Goal: Information Seeking & Learning: Learn about a topic

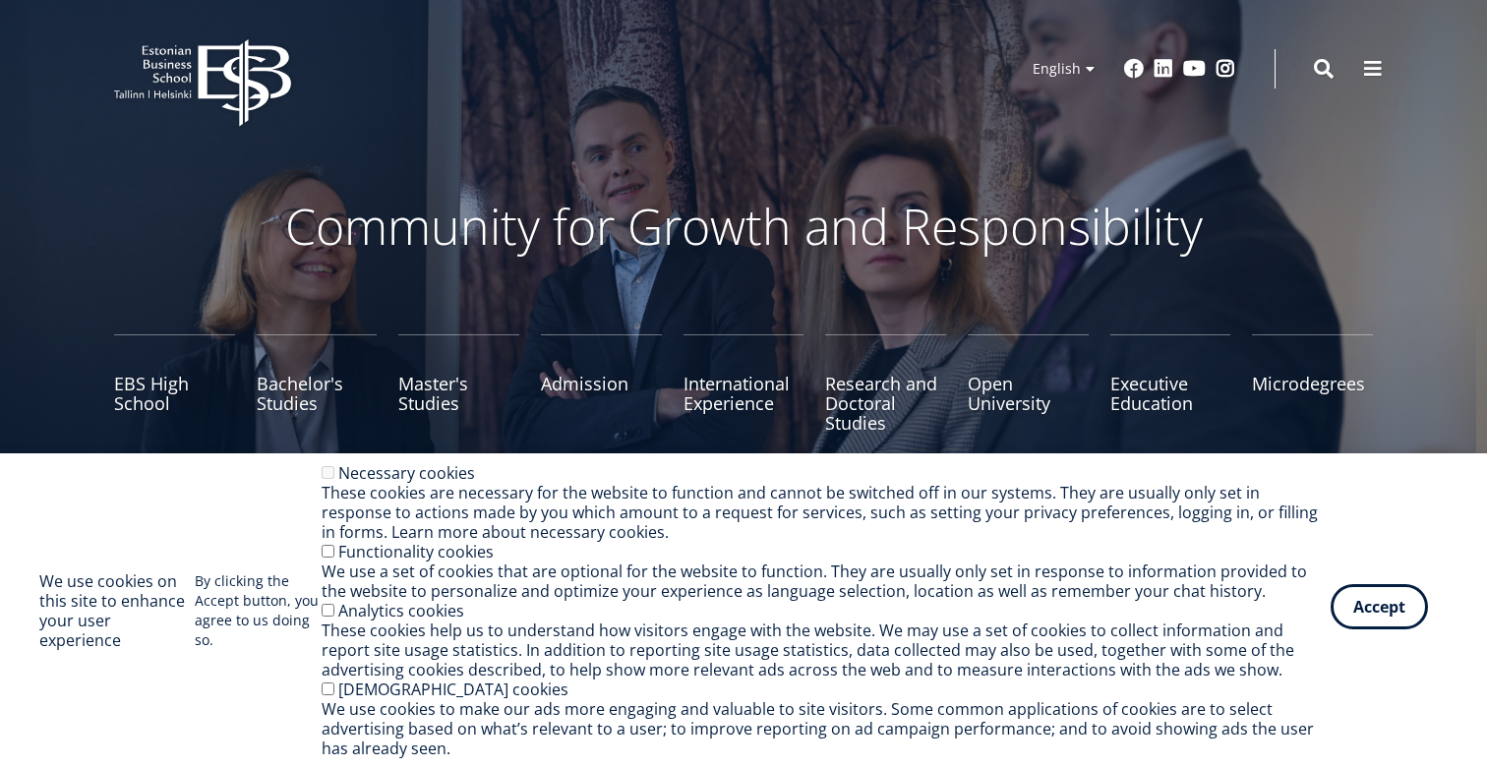
click at [1381, 602] on button "Accept" at bounding box center [1379, 606] width 97 height 45
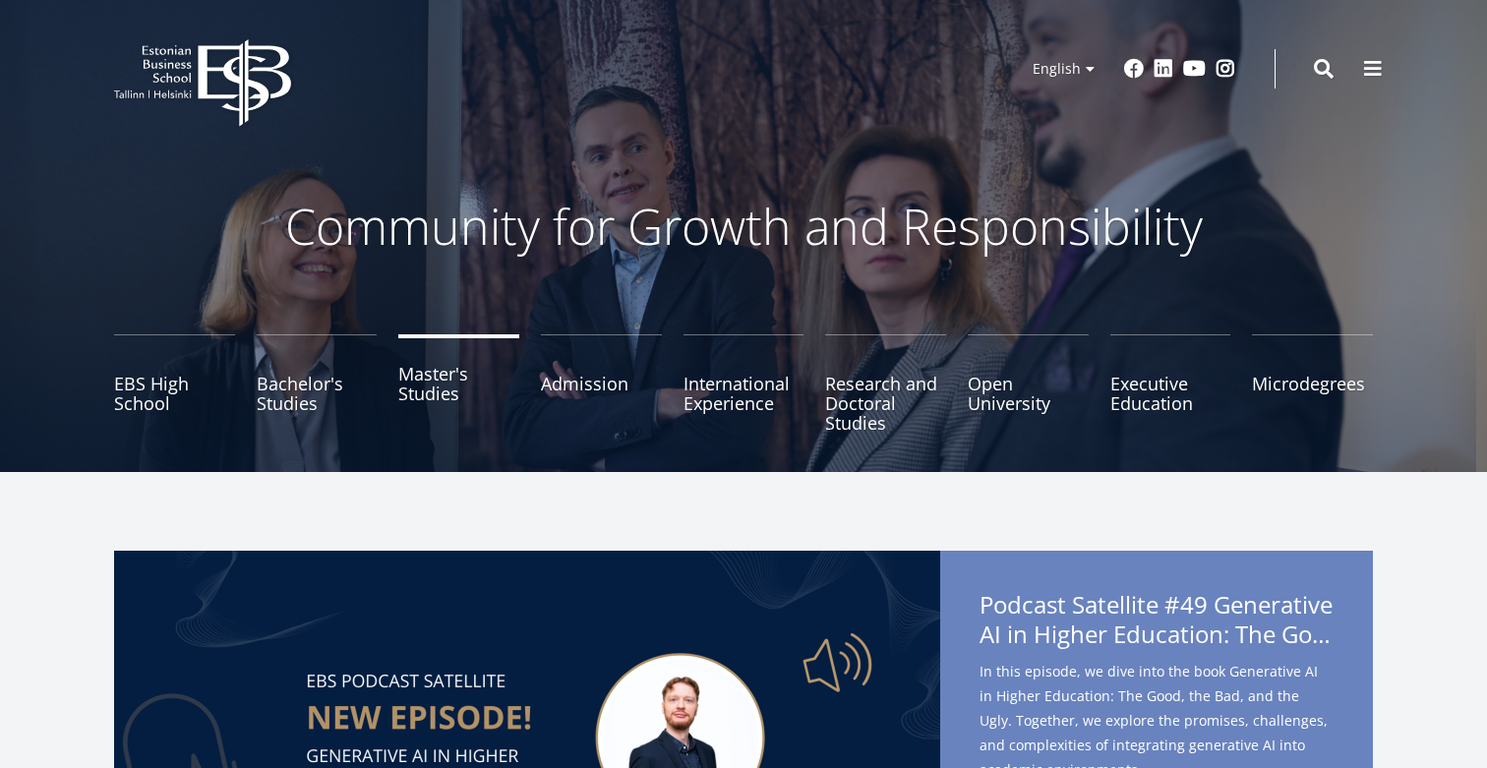
click at [428, 393] on link "Master's Studies" at bounding box center [458, 383] width 121 height 98
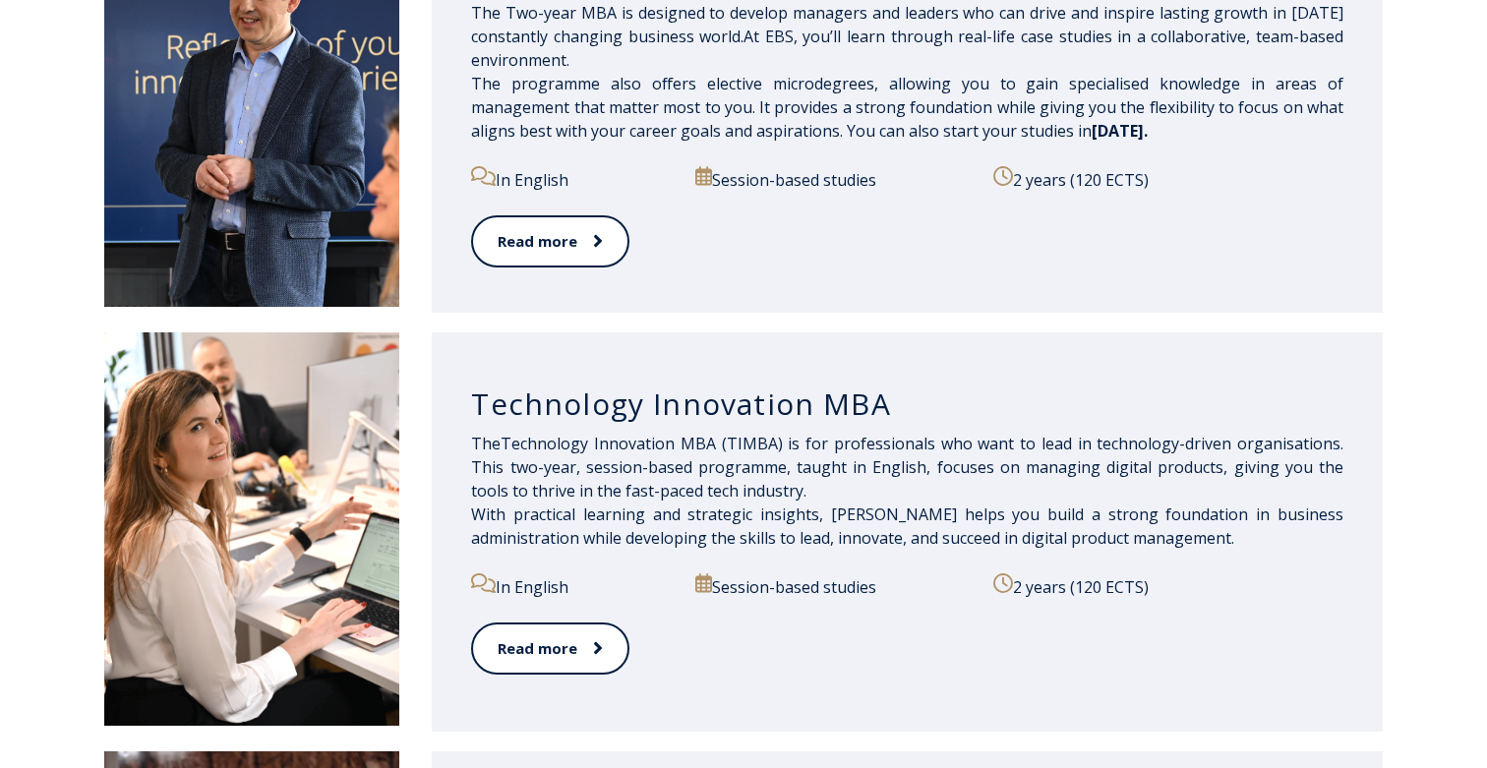
scroll to position [1317, 0]
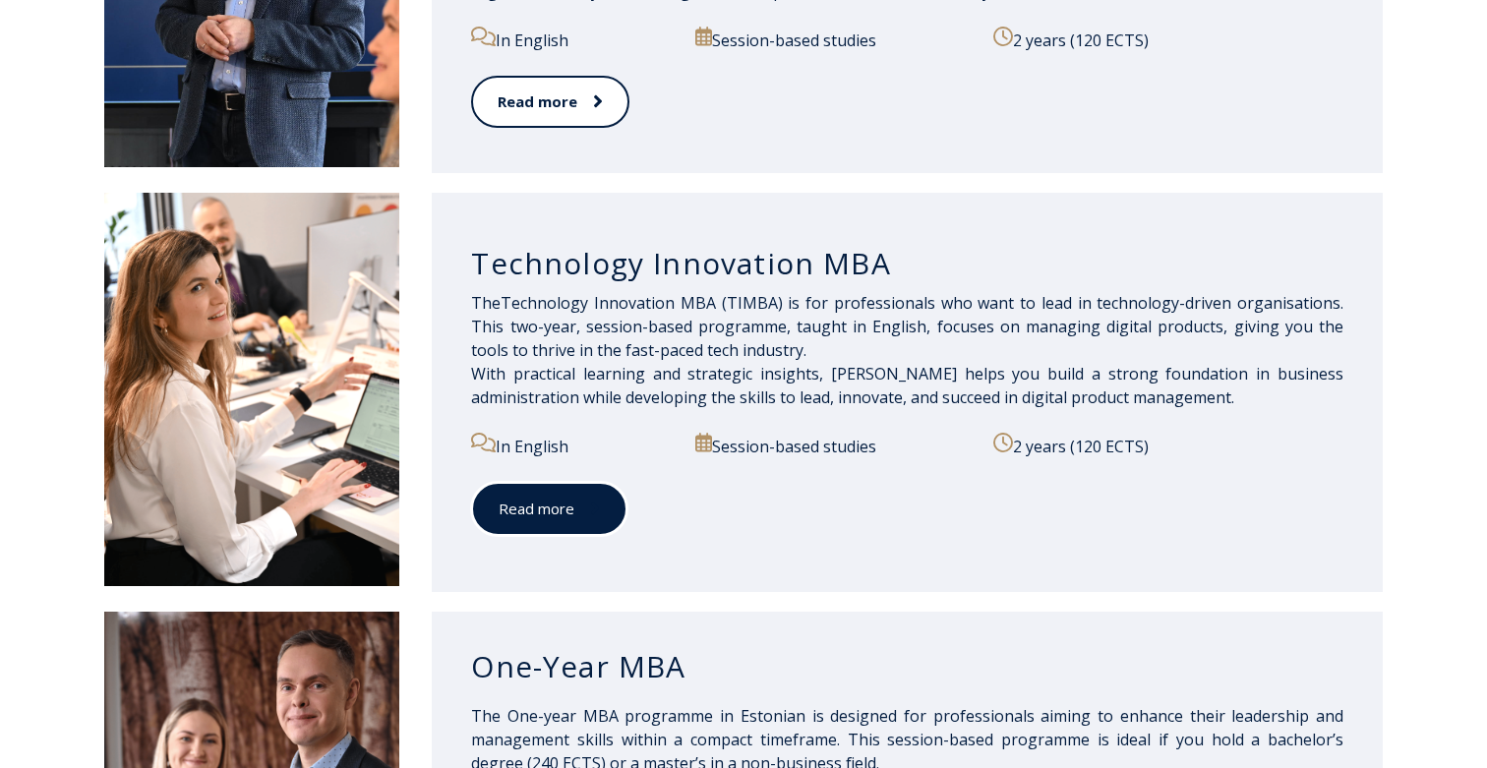
click at [580, 494] on link "Read more" at bounding box center [549, 509] width 156 height 54
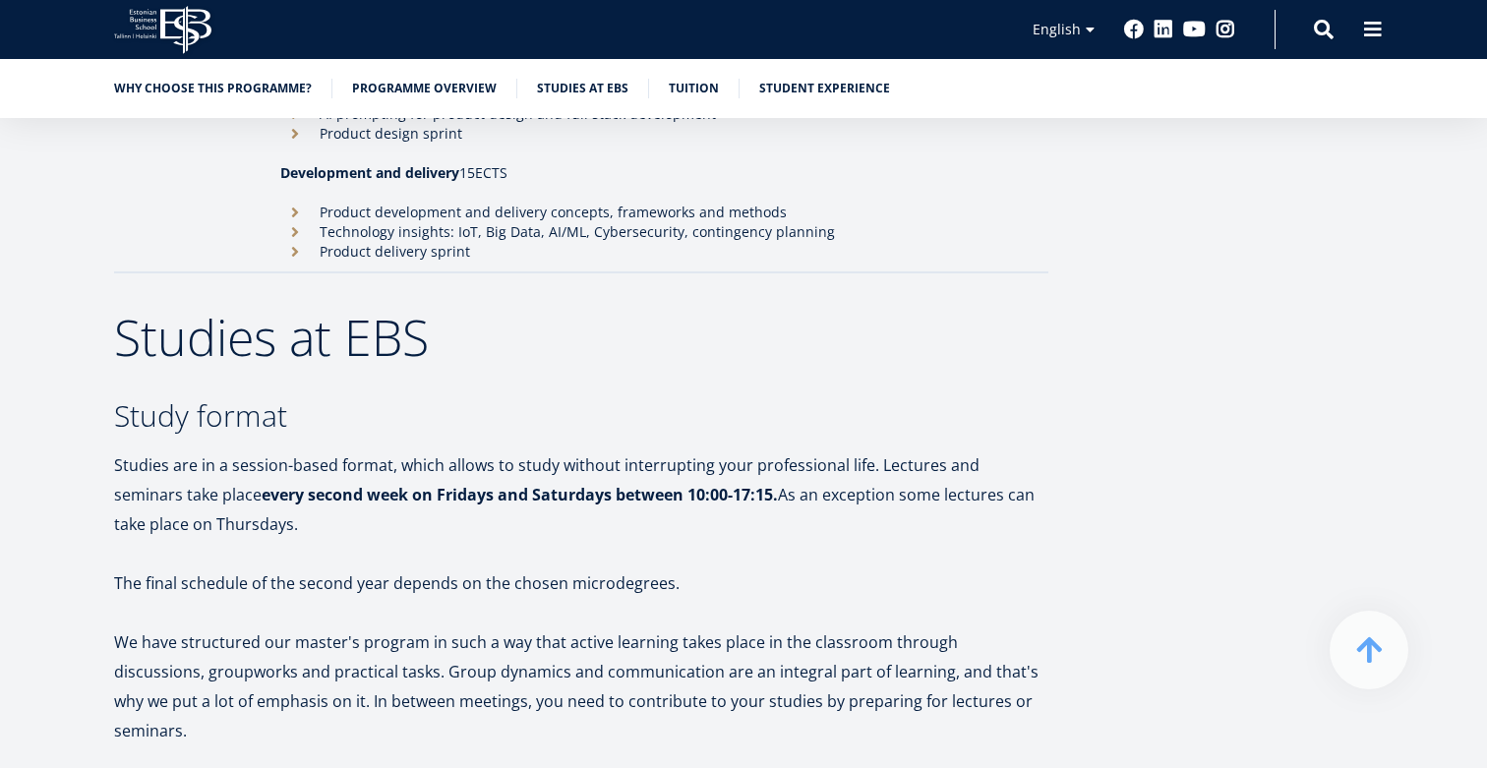
scroll to position [3156, 0]
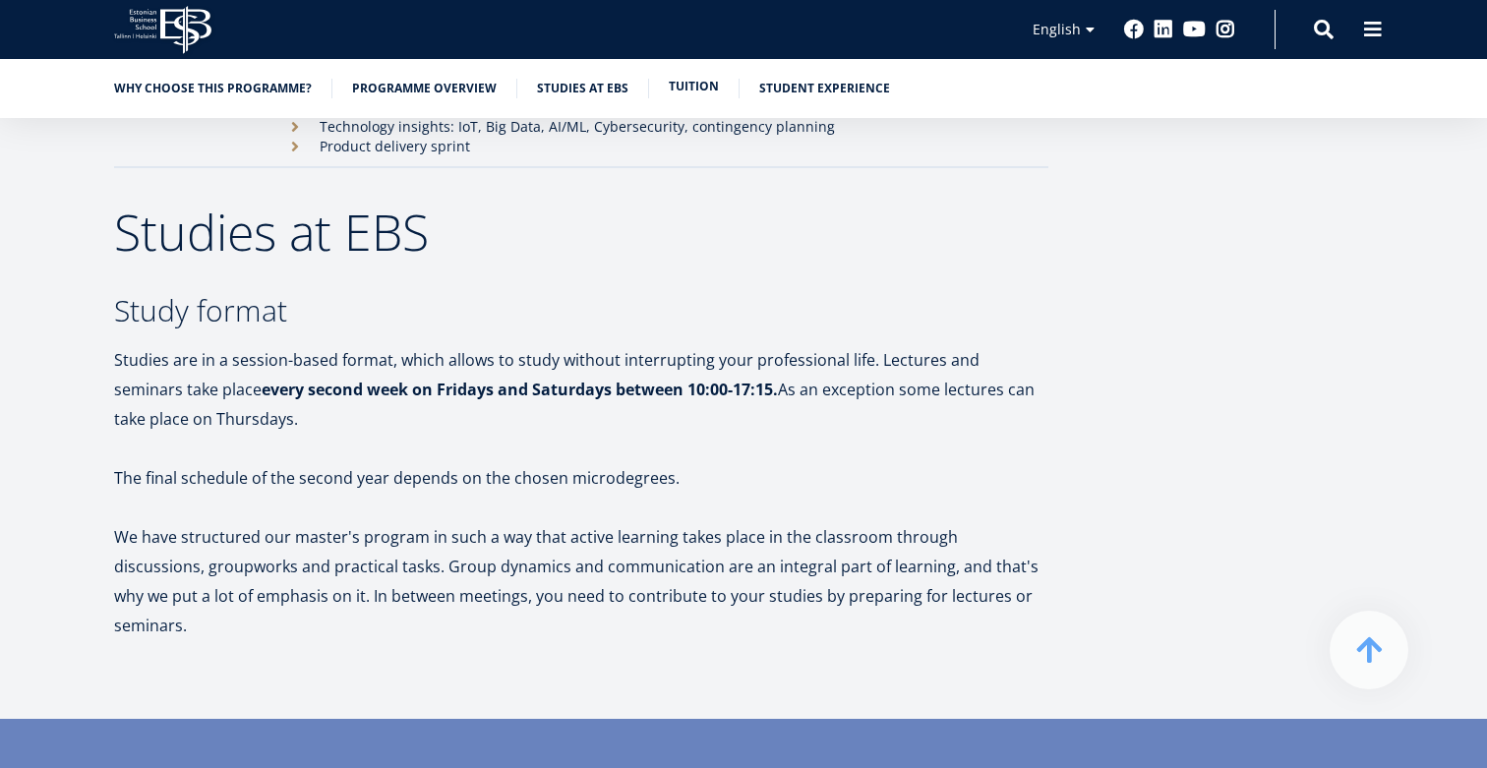
click at [669, 90] on link "Tuition" at bounding box center [694, 87] width 50 height 20
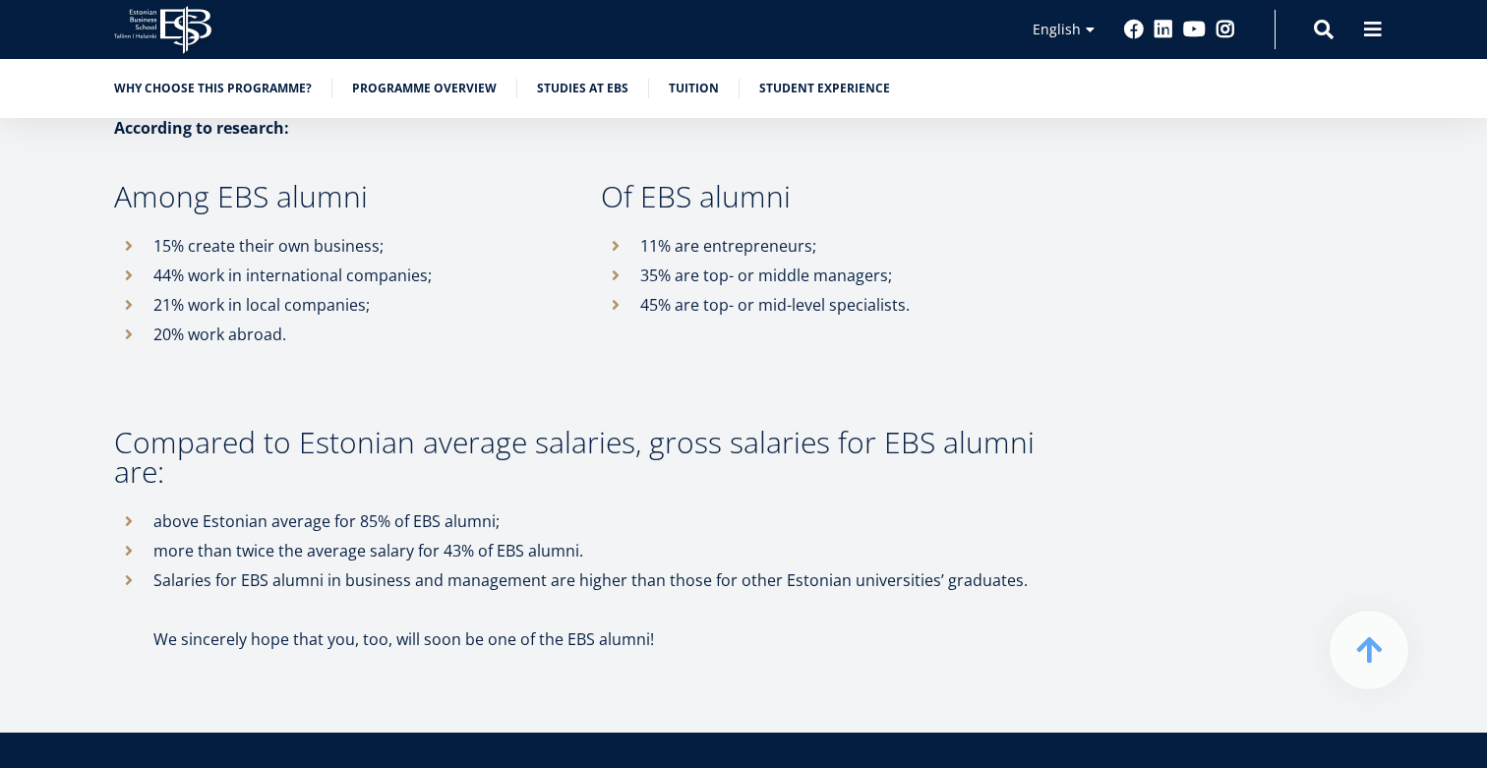
scroll to position [9312, 0]
